Goal: Task Accomplishment & Management: Manage account settings

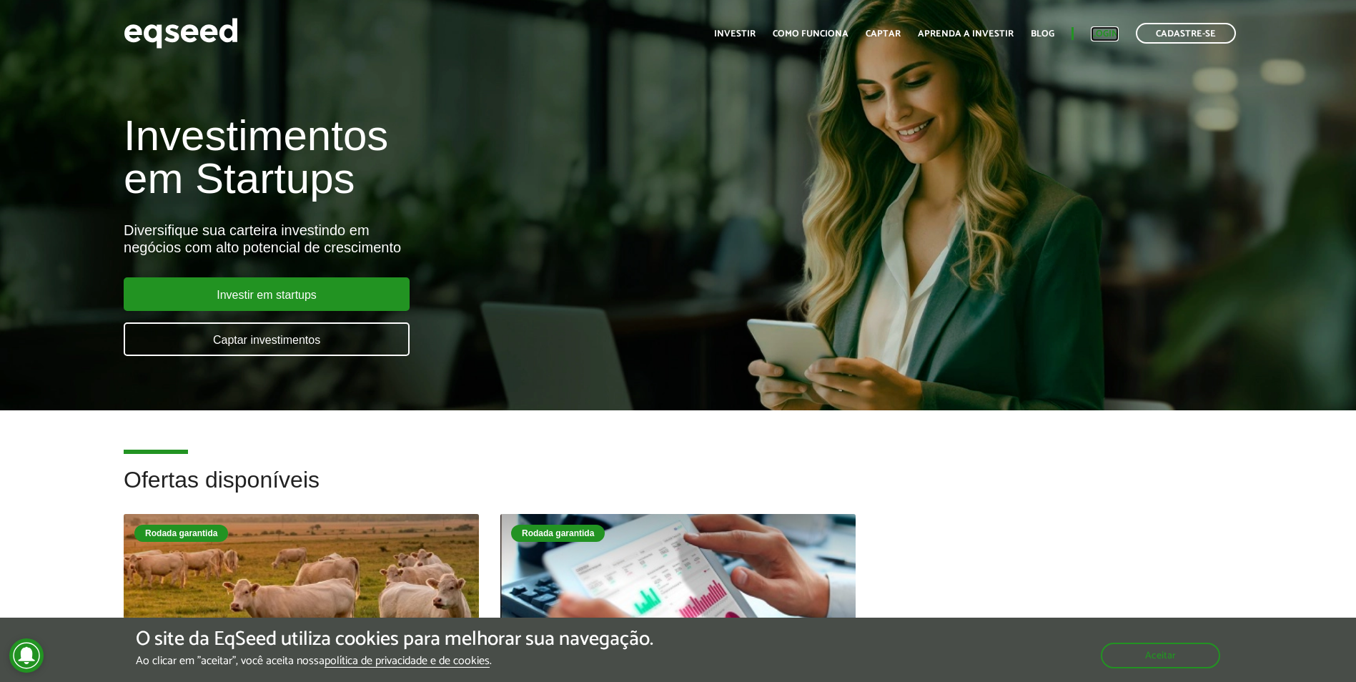
click at [1117, 37] on link "Login" at bounding box center [1105, 33] width 28 height 9
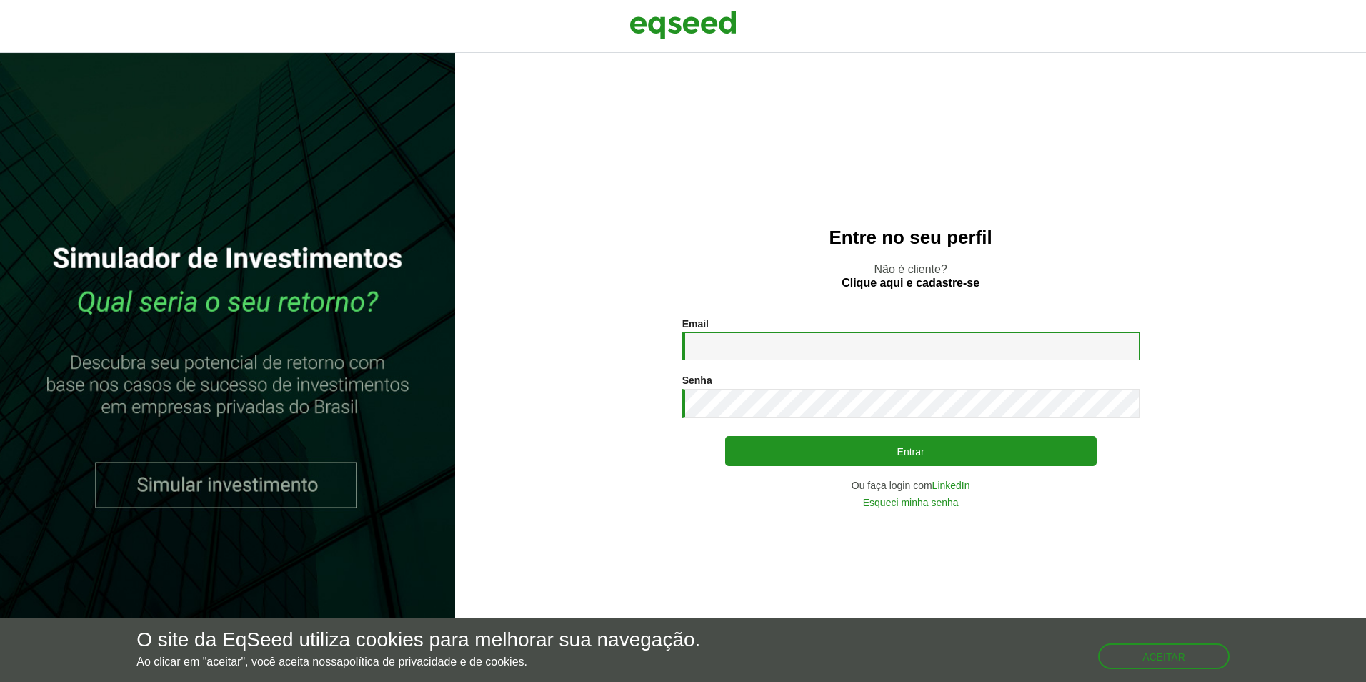
click at [774, 336] on input "Email *" at bounding box center [910, 346] width 457 height 28
type input "**********"
click at [725, 436] on button "Entrar" at bounding box center [911, 451] width 372 height 30
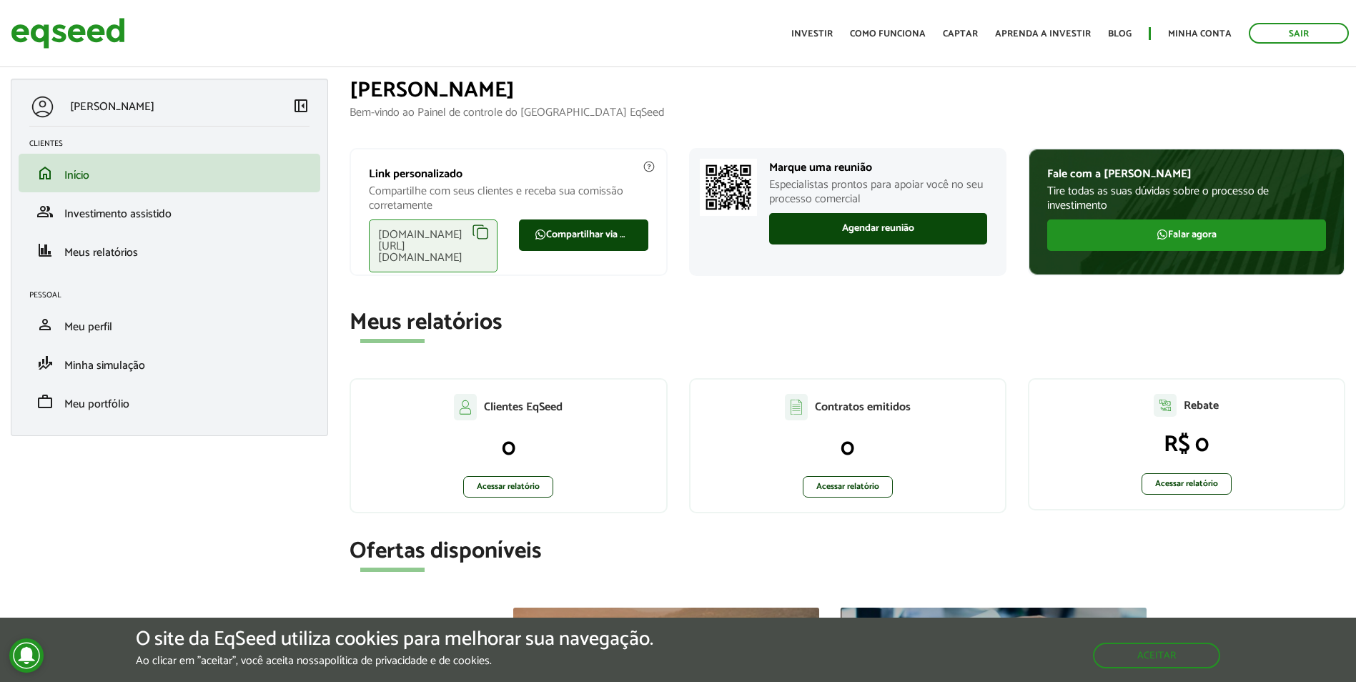
click at [460, 231] on div "eqseed.com/a/is/gustavo.boni" at bounding box center [433, 245] width 129 height 53
click at [1161, 657] on button "Aceitar" at bounding box center [1158, 654] width 124 height 23
